Goal: Information Seeking & Learning: Learn about a topic

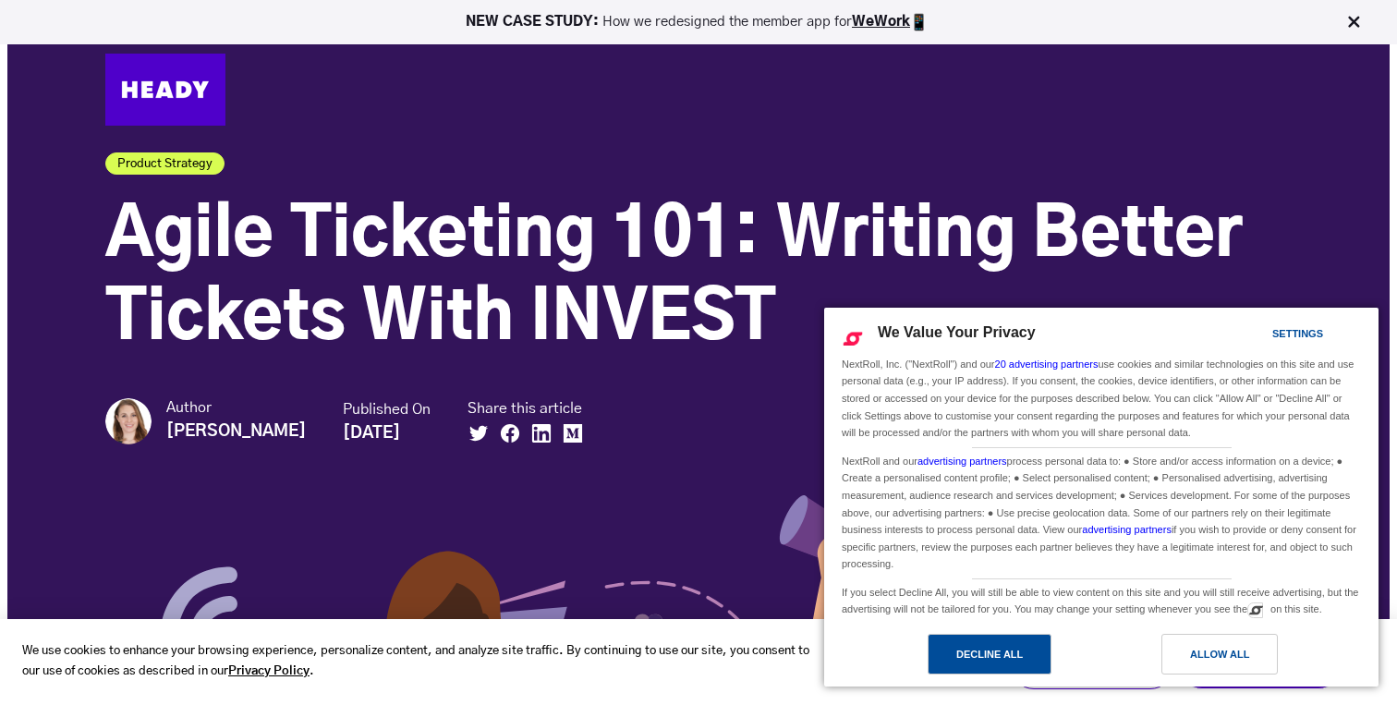
click at [966, 657] on div "Decline All" at bounding box center [989, 654] width 67 height 20
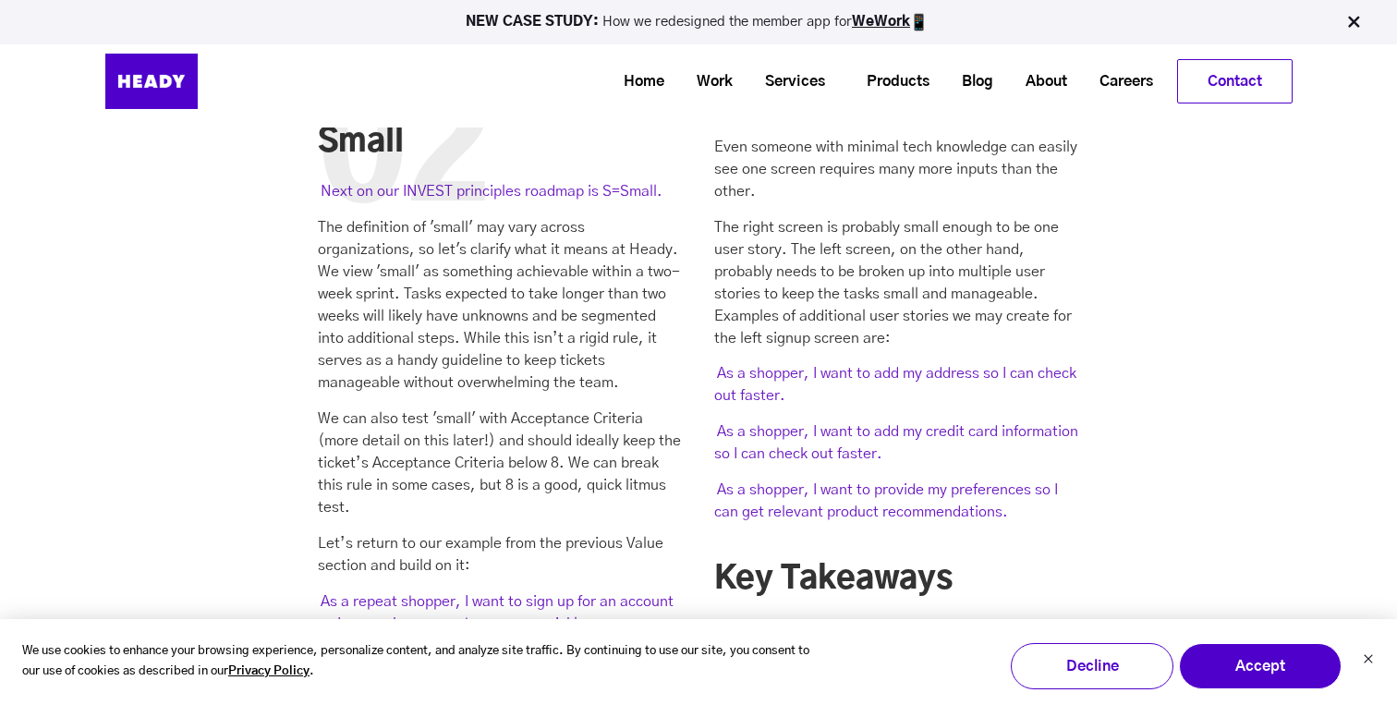
scroll to position [4026, 0]
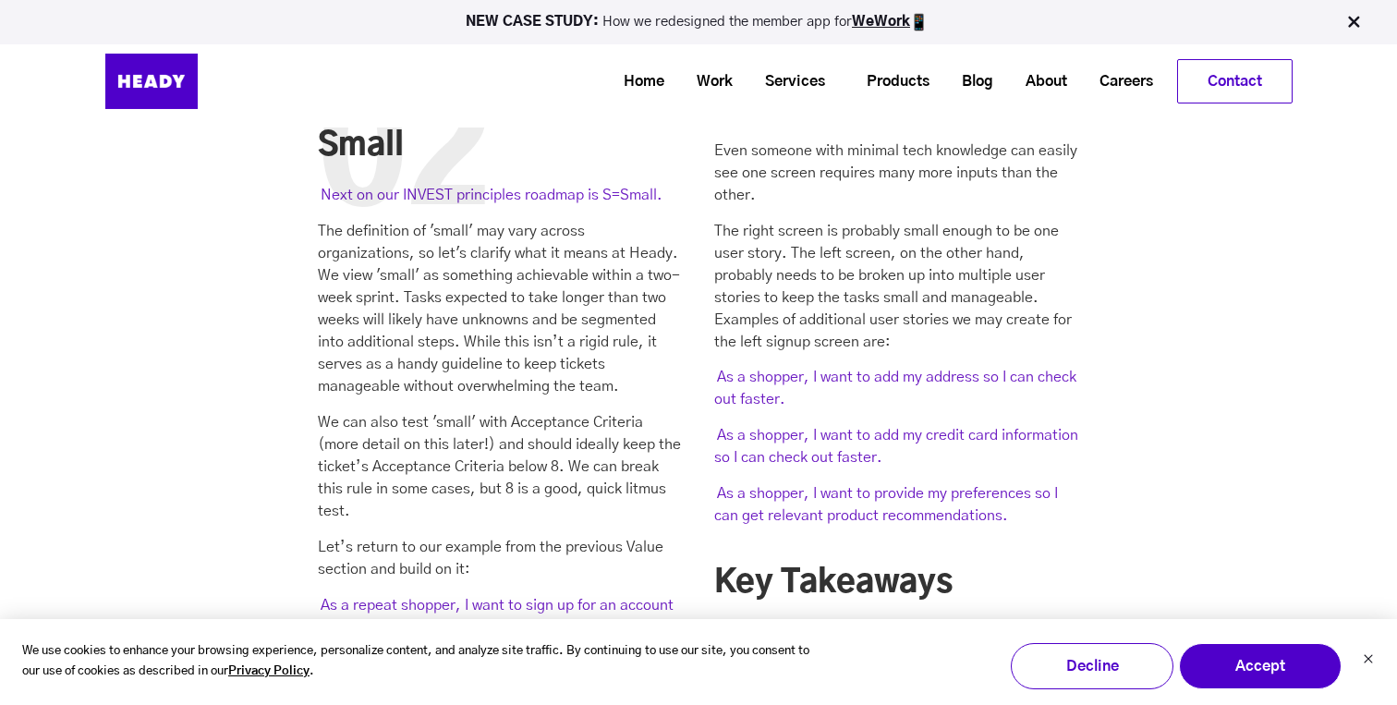
click at [500, 411] on p "We can also test 'small' with Acceptance Criteria (more detail on this later!) …" at bounding box center [501, 466] width 366 height 111
click at [523, 411] on p "We can also test 'small' with Acceptance Criteria (more detail on this later!) …" at bounding box center [501, 466] width 366 height 111
click at [491, 411] on p "We can also test 'small' with Acceptance Criteria (more detail on this later!) …" at bounding box center [501, 466] width 366 height 111
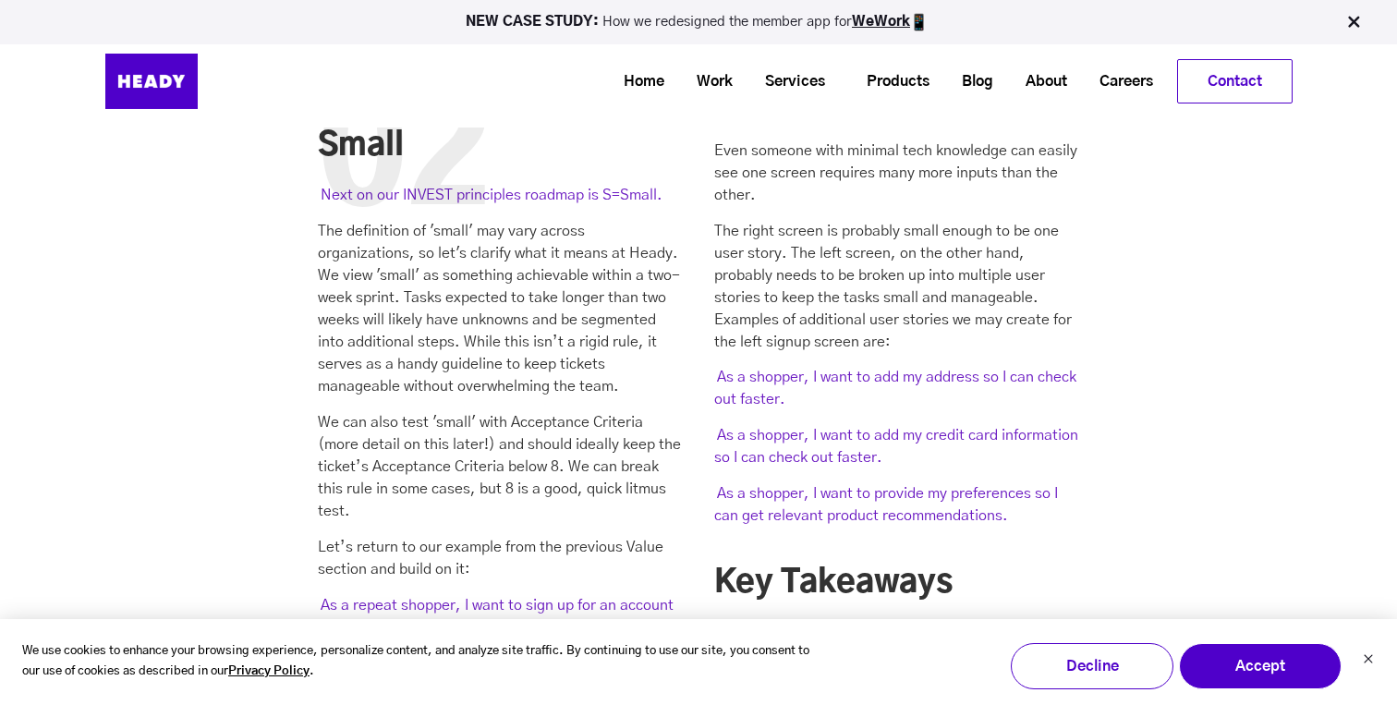
click at [491, 411] on p "We can also test 'small' with Acceptance Criteria (more detail on this later!) …" at bounding box center [501, 466] width 366 height 111
click at [483, 411] on p "We can also test 'small' with Acceptance Criteria (more detail on this later!) …" at bounding box center [501, 466] width 366 height 111
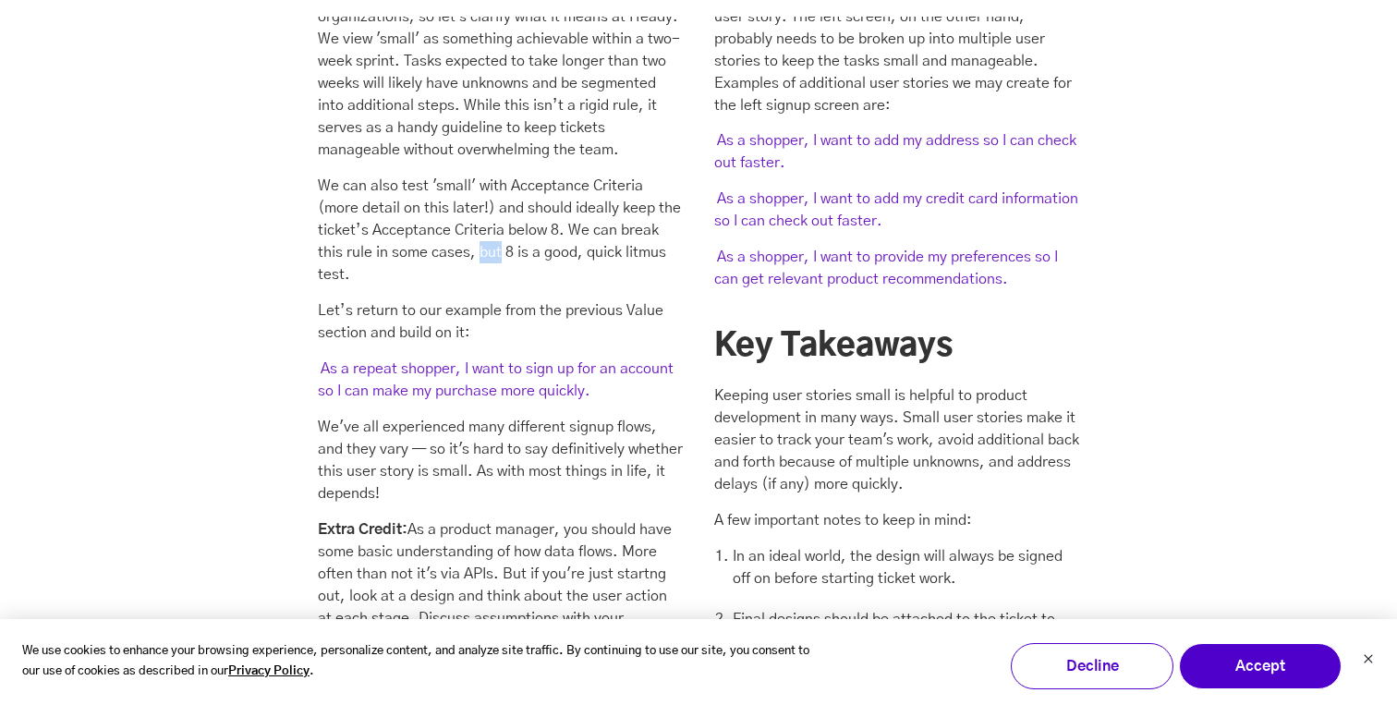
scroll to position [4276, 0]
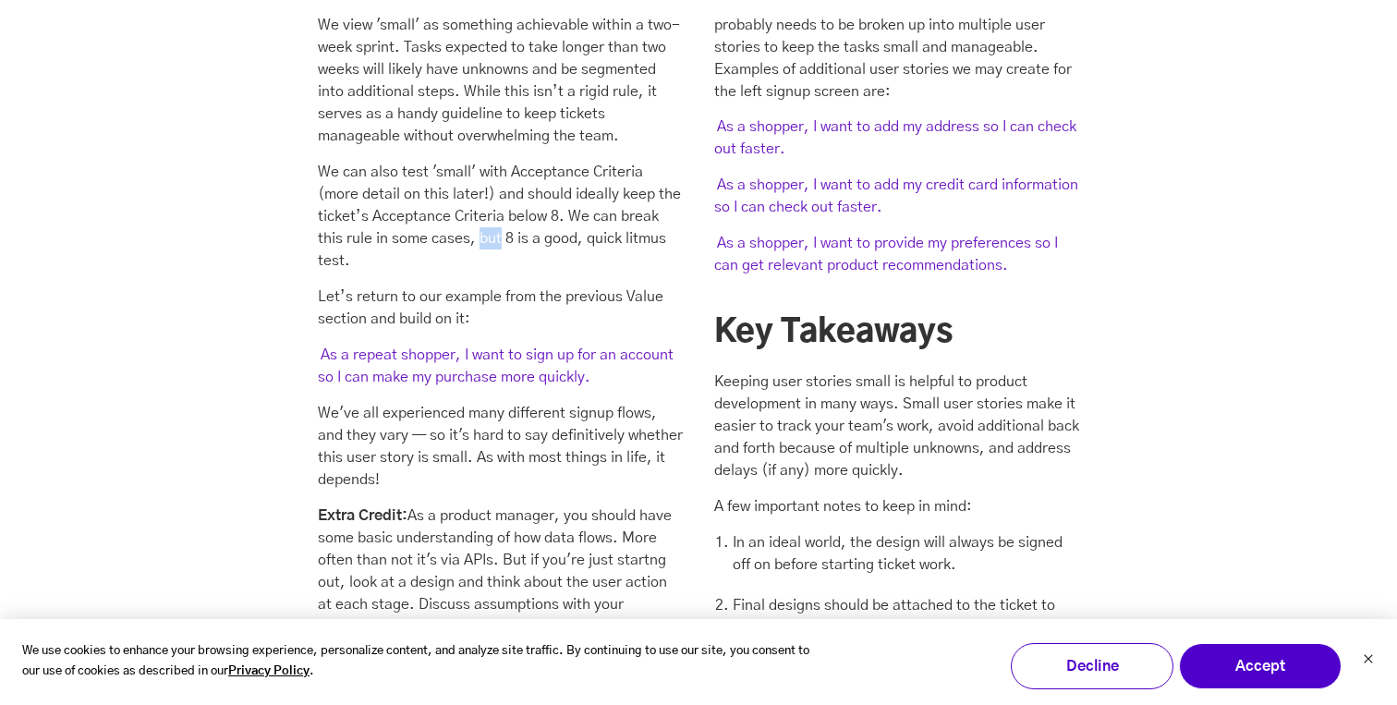
click at [475, 402] on p "We've all experienced many different signup flows, and they vary — so it's hard…" at bounding box center [501, 446] width 366 height 89
click at [477, 505] on p "Extra Credit: As a product manager, you should have some basic understanding of…" at bounding box center [501, 582] width 366 height 155
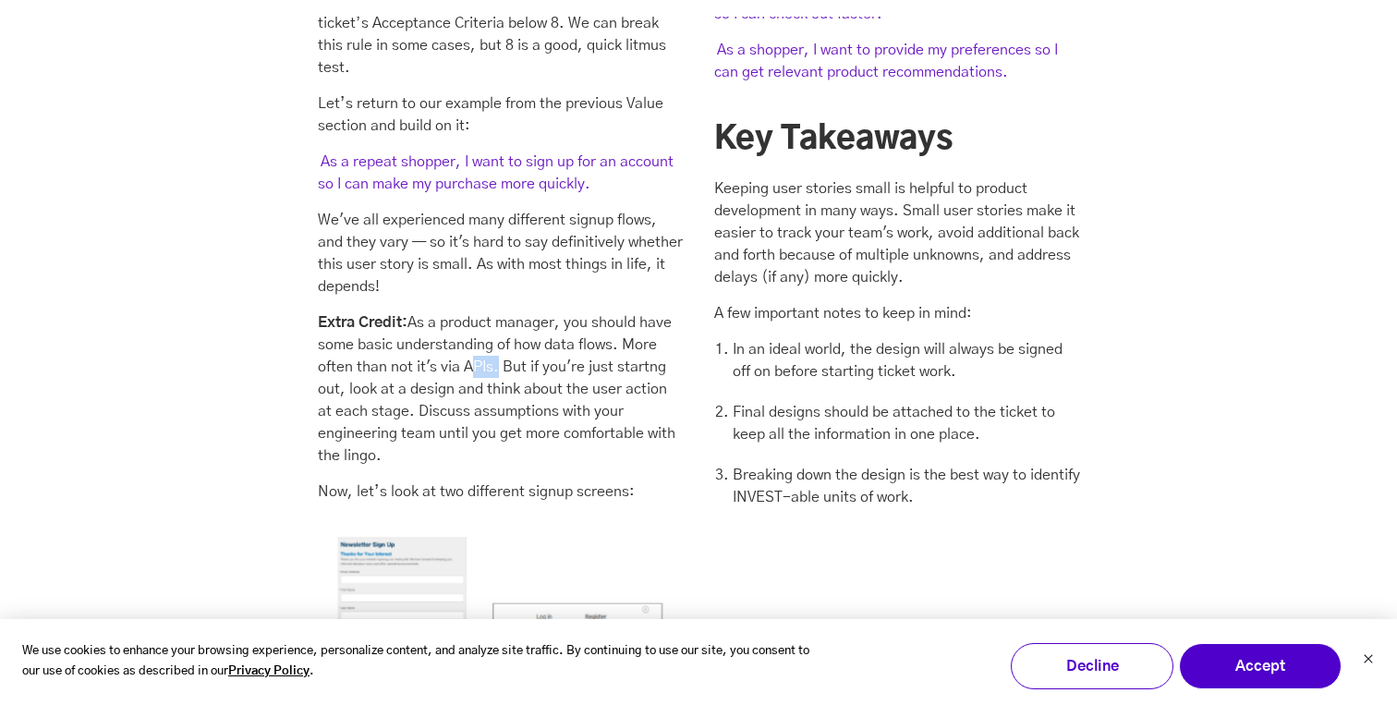
scroll to position [4481, 0]
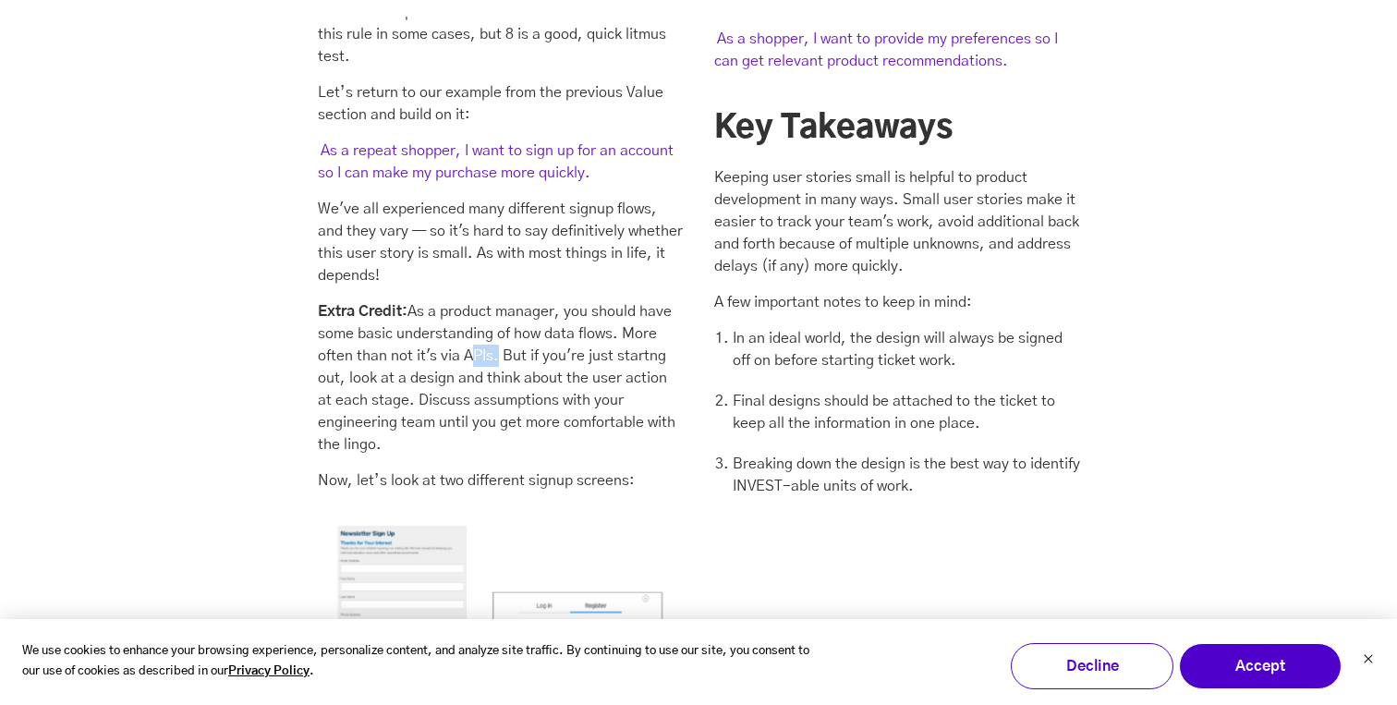
click at [474, 371] on p "Extra Credit: As a product manager, you should have some basic understanding of…" at bounding box center [501, 377] width 366 height 155
click at [494, 372] on p "Extra Credit: As a product manager, you should have some basic understanding of…" at bounding box center [501, 377] width 366 height 155
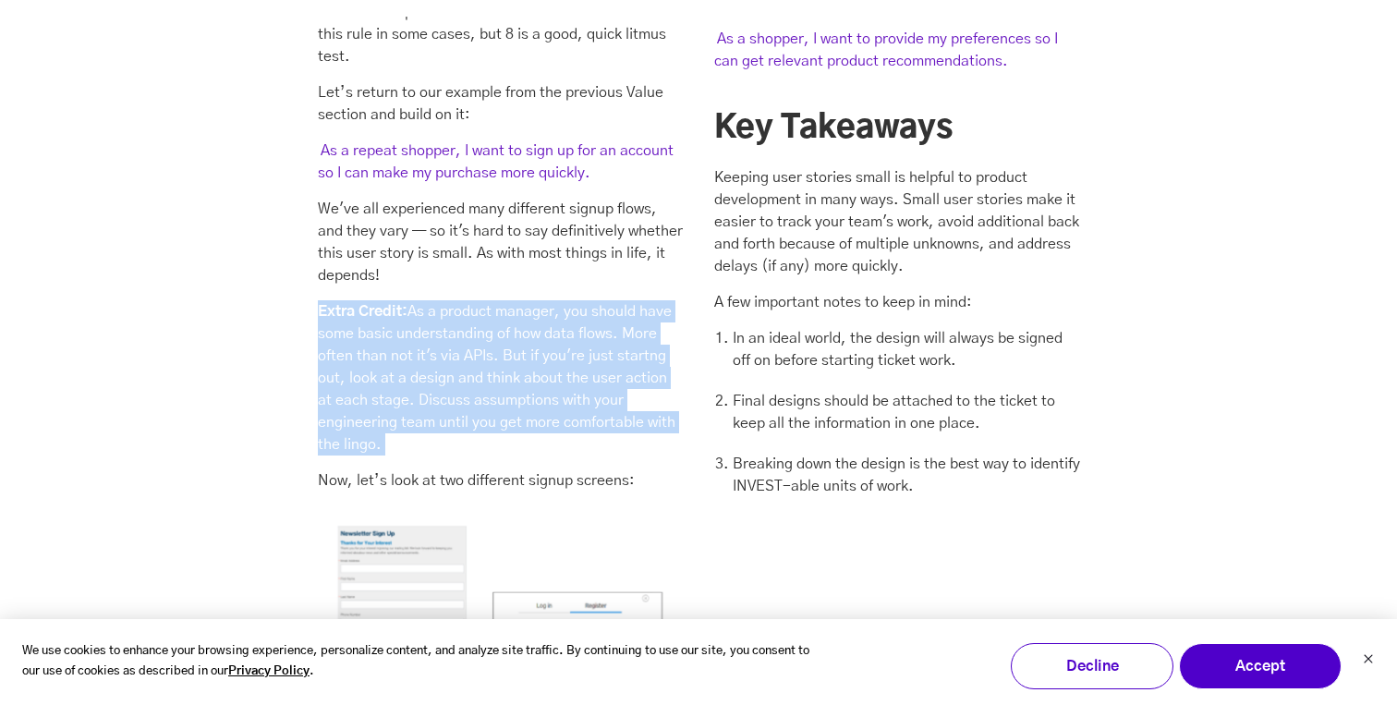
click at [495, 469] on p "Now, let’s look at two different signup screens:" at bounding box center [501, 480] width 366 height 22
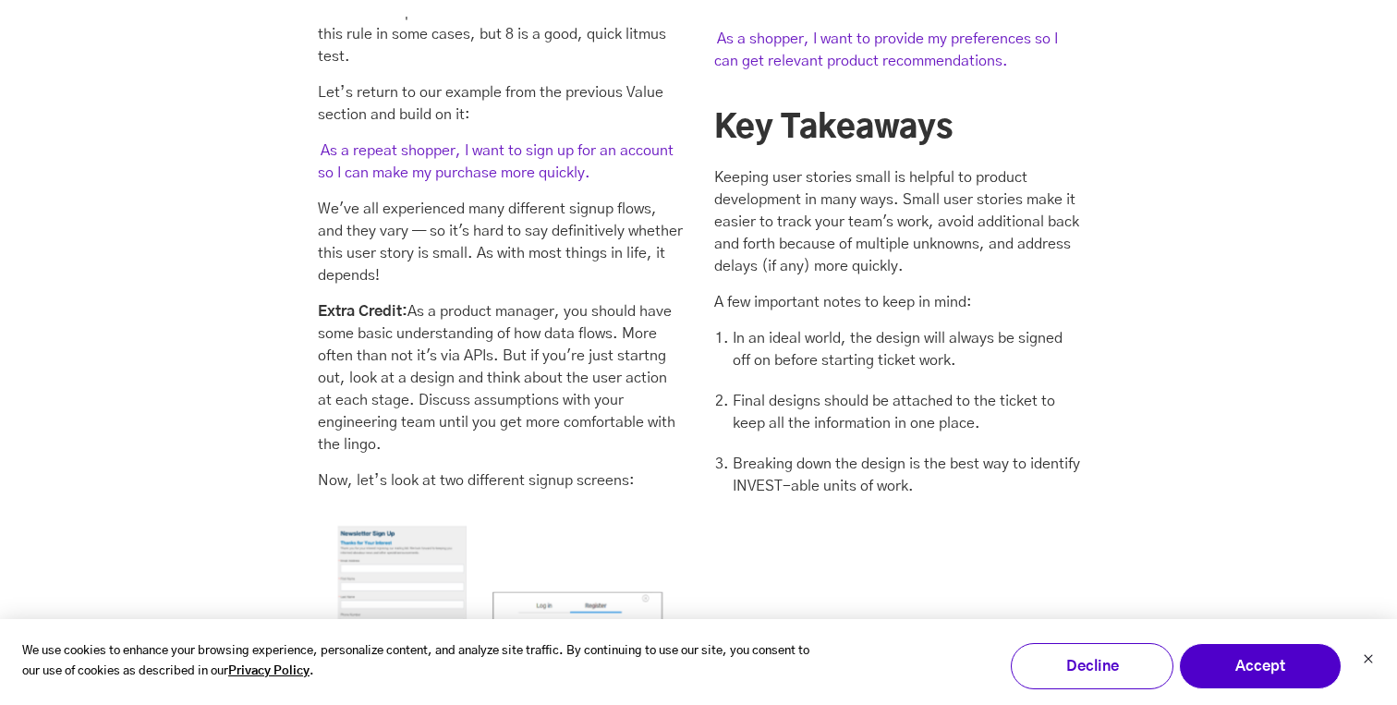
click at [495, 469] on p "Now, let’s look at two different signup screens:" at bounding box center [501, 480] width 366 height 22
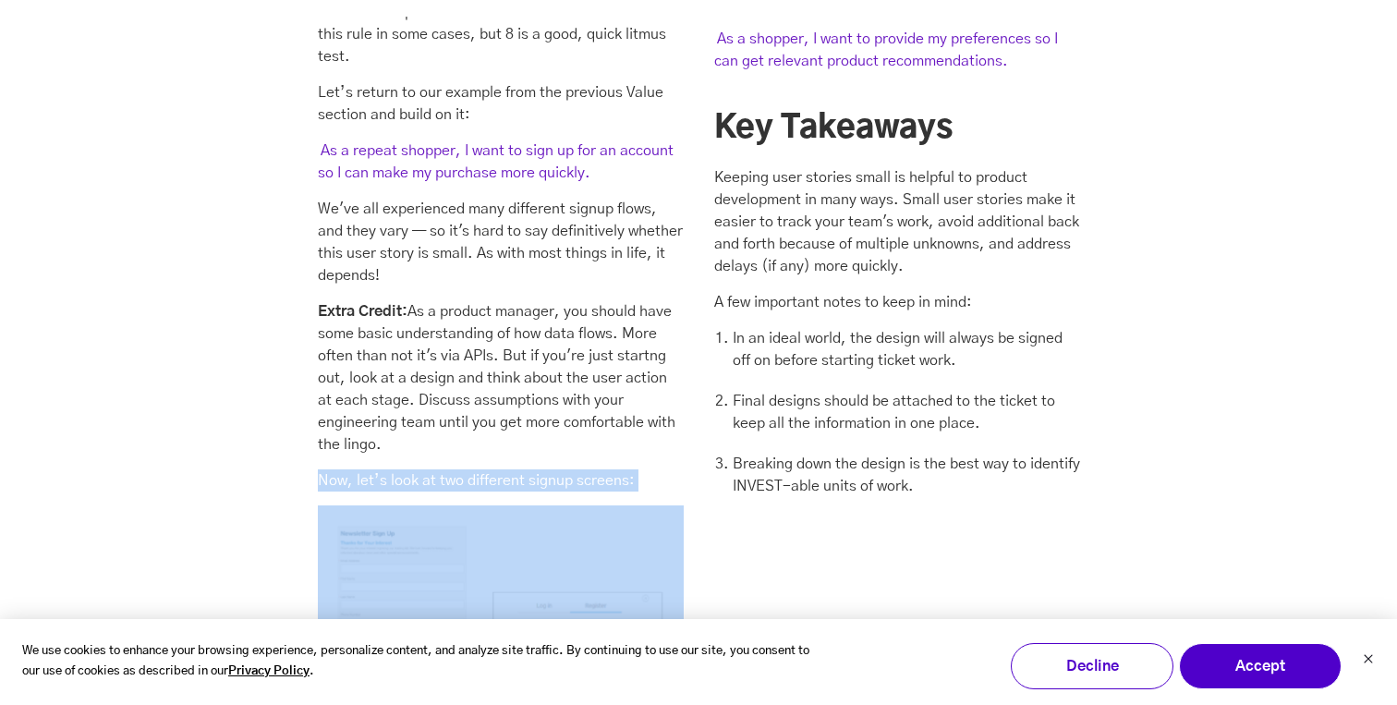
click at [488, 469] on p "Now, let’s look at two different signup screens:" at bounding box center [501, 480] width 366 height 22
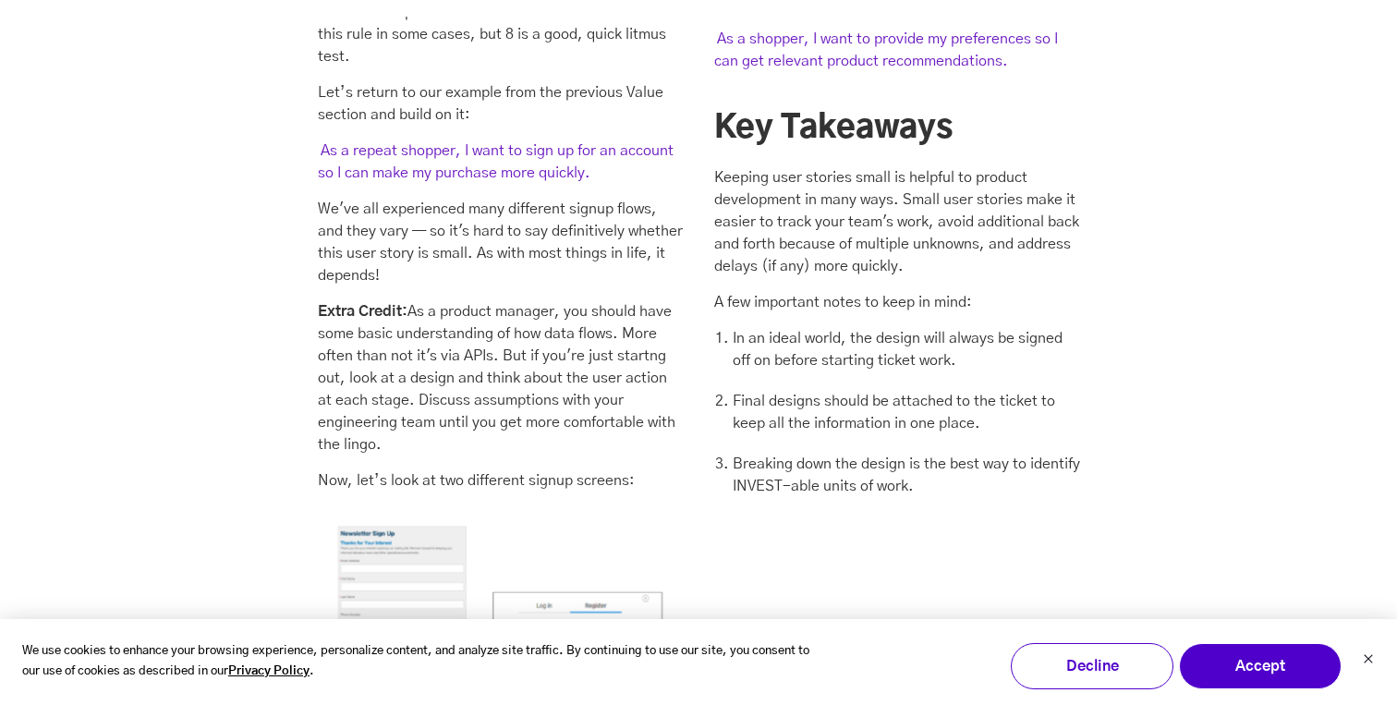
click at [488, 469] on p "Now, let’s look at two different signup screens:" at bounding box center [501, 480] width 366 height 22
click at [487, 469] on p "Now, let’s look at two different signup screens:" at bounding box center [501, 480] width 366 height 22
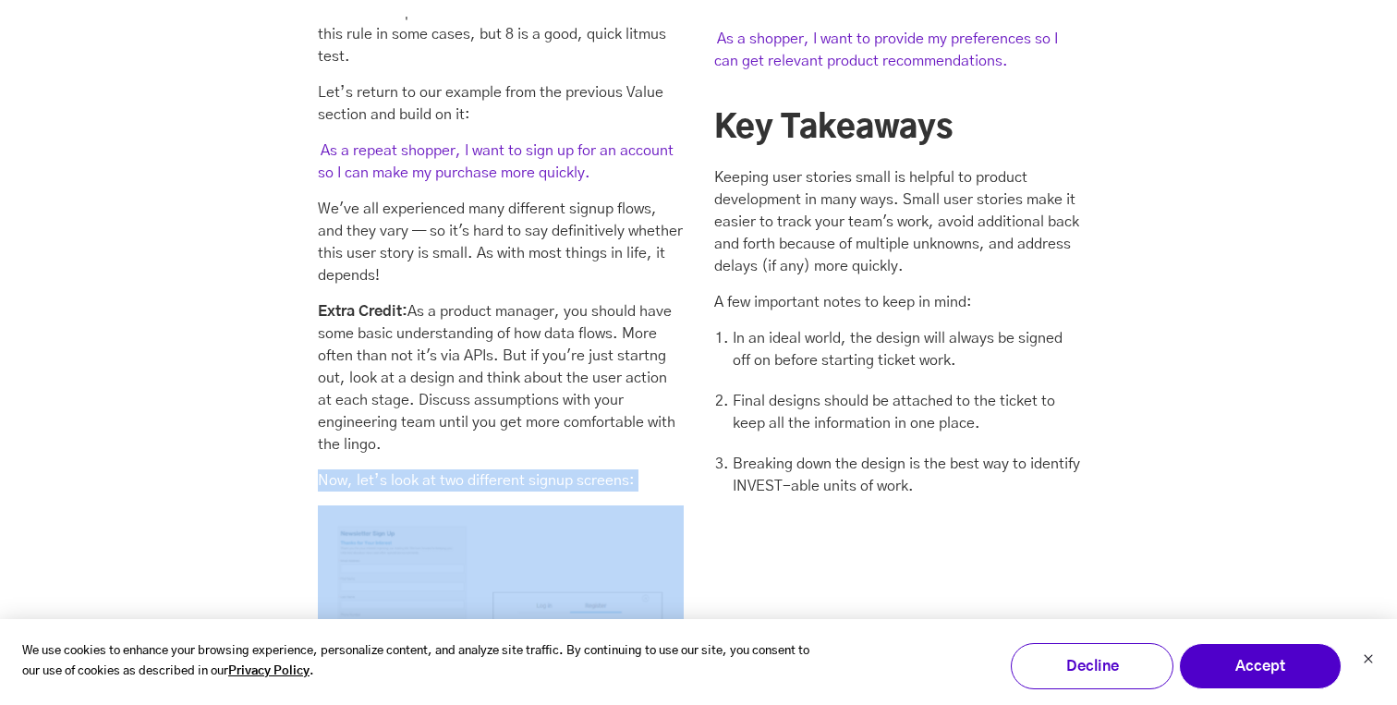
click at [487, 469] on p "Now, let’s look at two different signup screens:" at bounding box center [501, 480] width 366 height 22
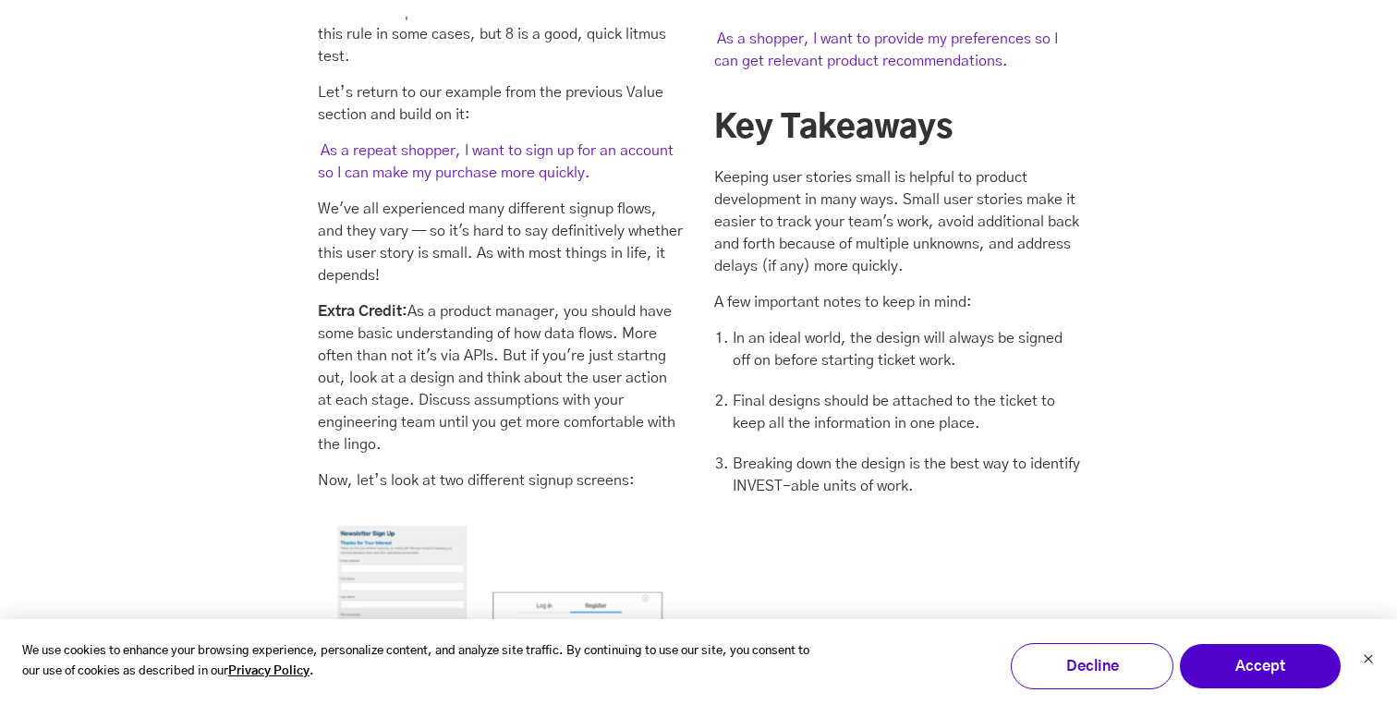
click at [487, 469] on p "Now, let’s look at two different signup screens:" at bounding box center [501, 480] width 366 height 22
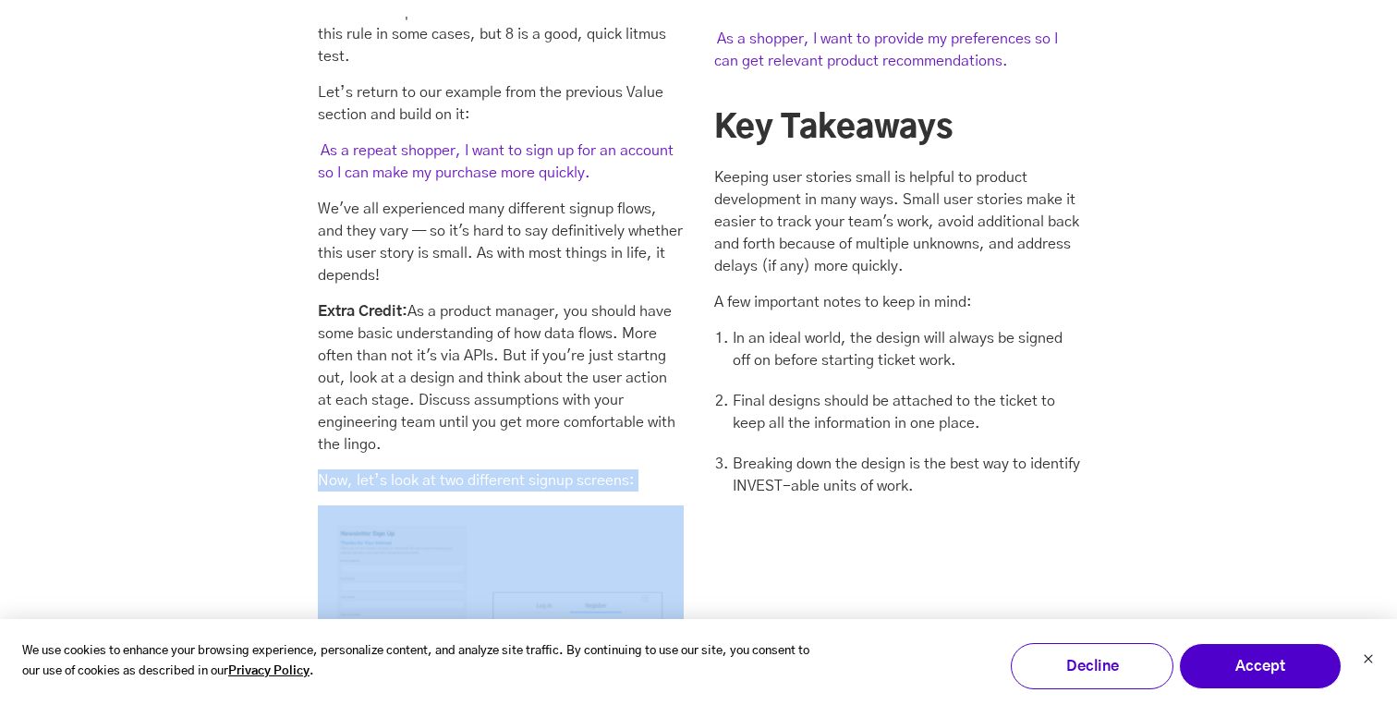
click at [529, 469] on p "Now, let’s look at two different signup screens:" at bounding box center [501, 480] width 366 height 22
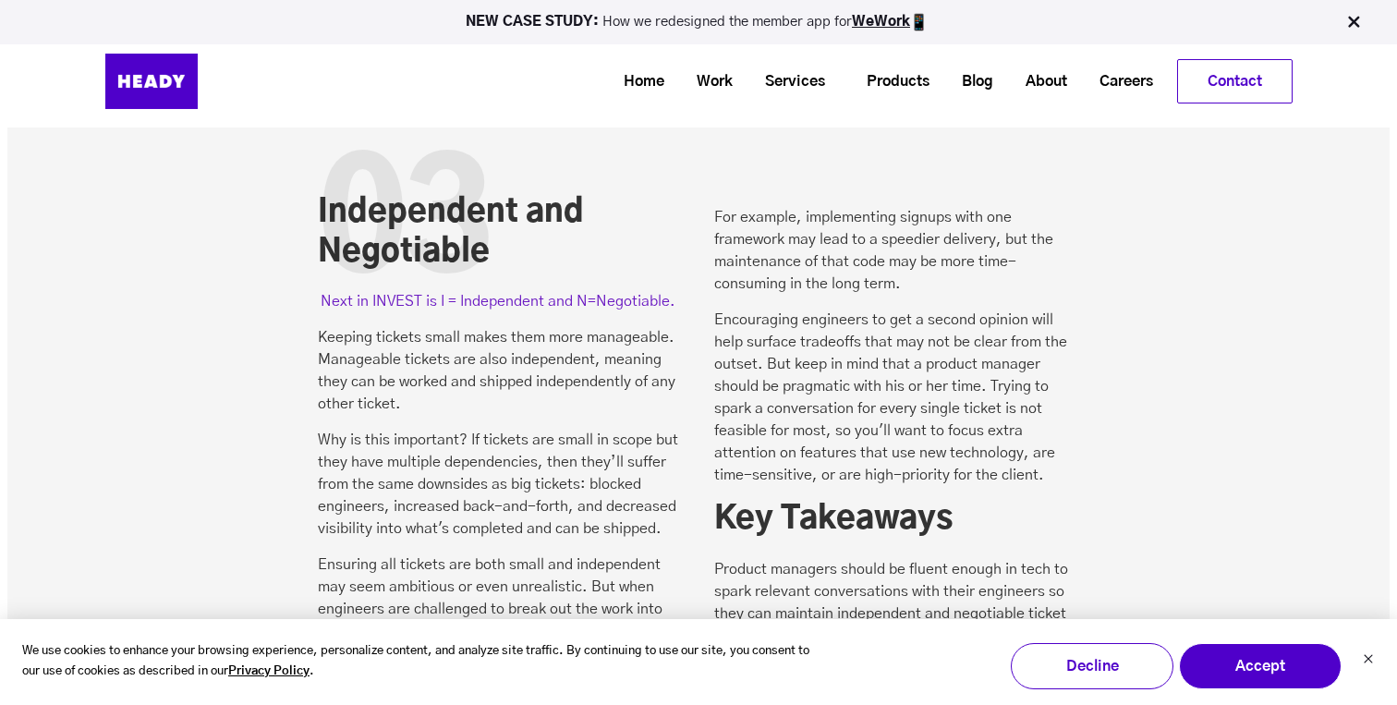
scroll to position [5347, 0]
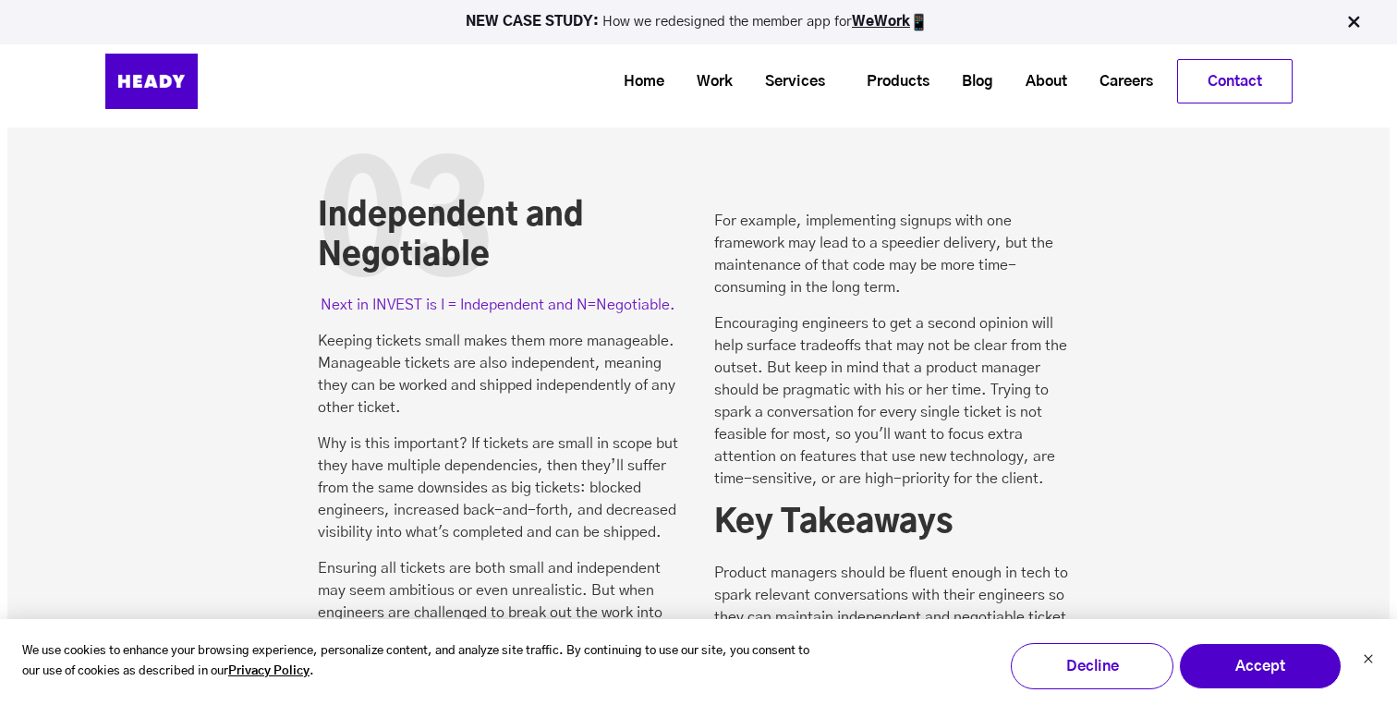
click at [493, 432] on p "Why is this important? If tickets are small in scope but they have multiple dep…" at bounding box center [501, 487] width 366 height 111
click at [479, 432] on p "Why is this important? If tickets are small in scope but they have multiple dep…" at bounding box center [501, 487] width 366 height 111
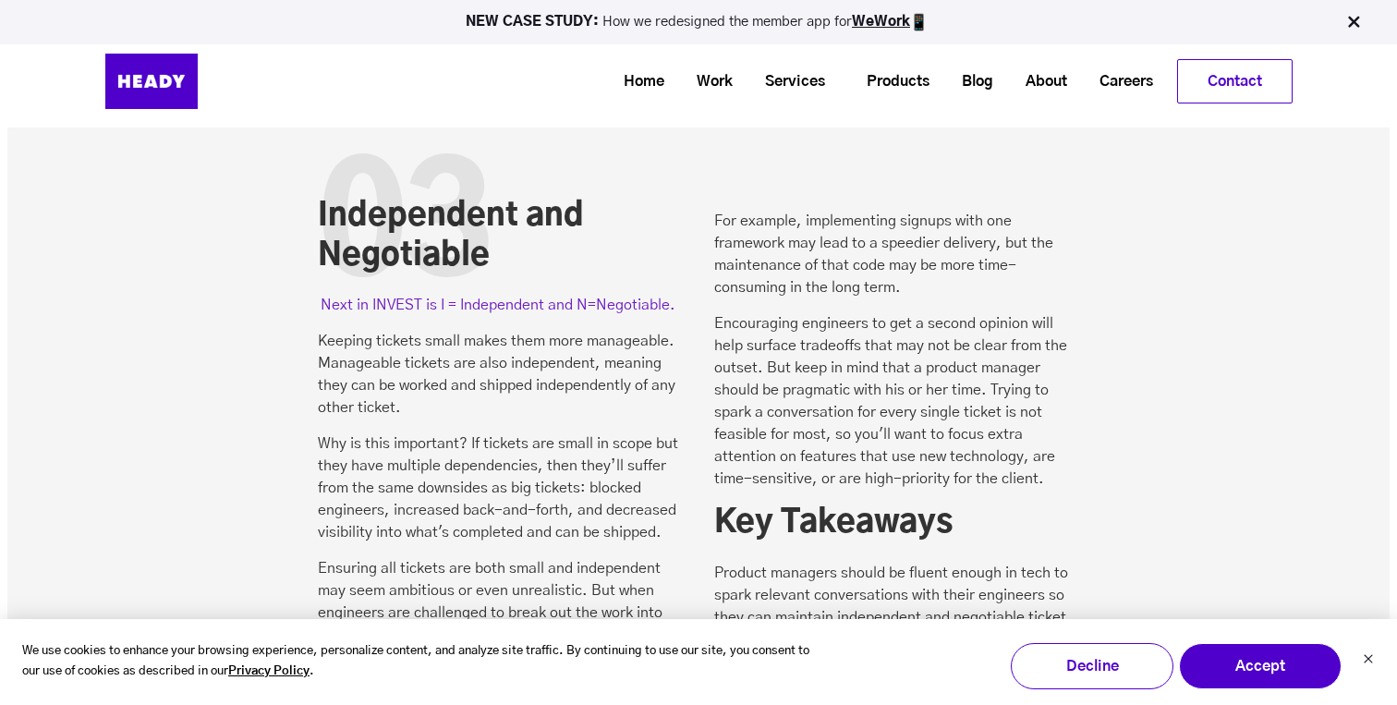
click at [479, 432] on p "Why is this important? If tickets are small in scope but they have multiple dep…" at bounding box center [501, 487] width 366 height 111
click at [493, 432] on p "Why is this important? If tickets are small in scope but they have multiple dep…" at bounding box center [501, 487] width 366 height 111
click at [505, 432] on p "Why is this important? If tickets are small in scope but they have multiple dep…" at bounding box center [501, 487] width 366 height 111
click at [475, 451] on p "Why is this important? If tickets are small in scope but they have multiple dep…" at bounding box center [501, 487] width 366 height 111
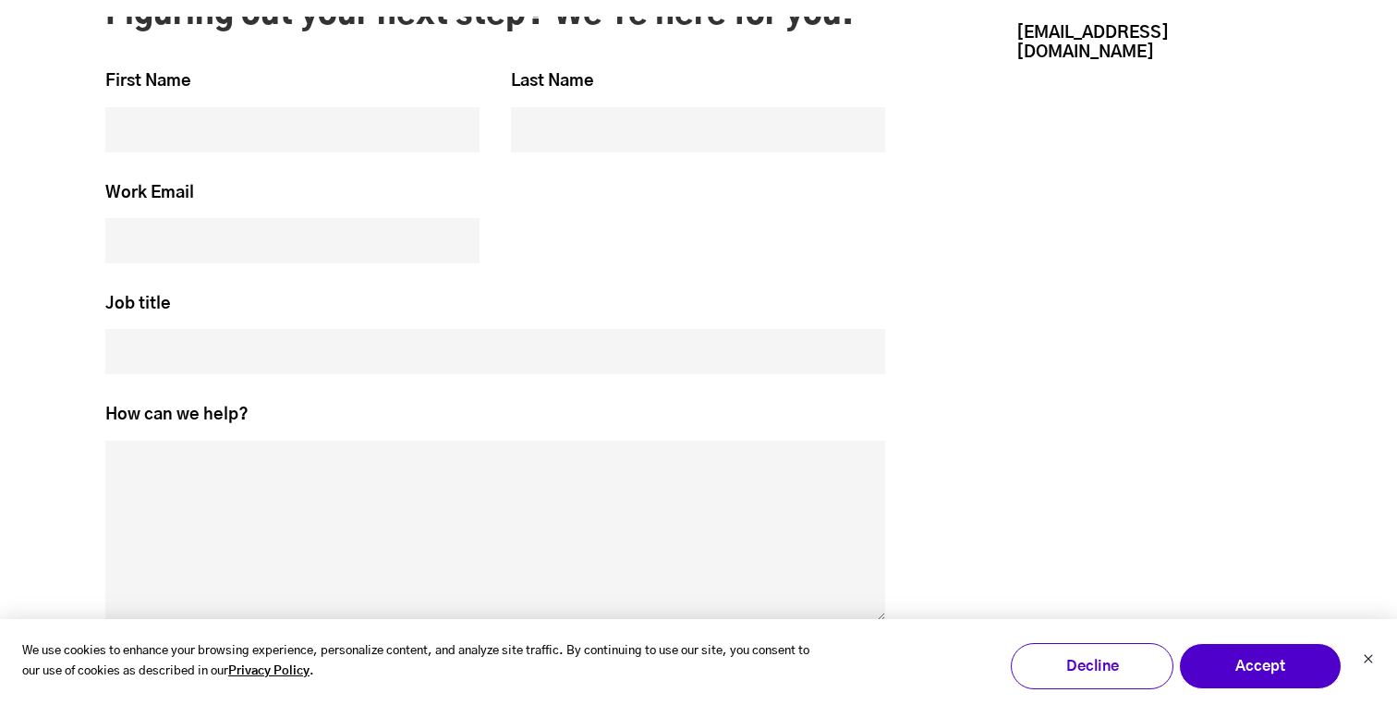
scroll to position [9312, 0]
